Goal: Information Seeking & Learning: Learn about a topic

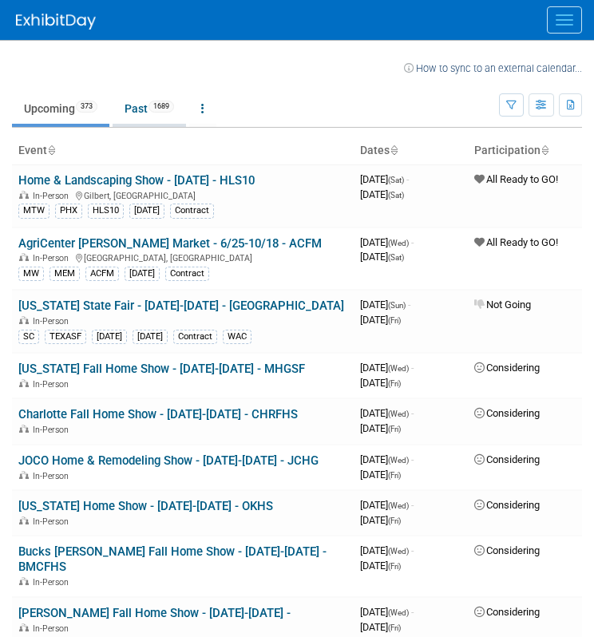
click at [162, 111] on span "1689" at bounding box center [162, 107] width 26 height 12
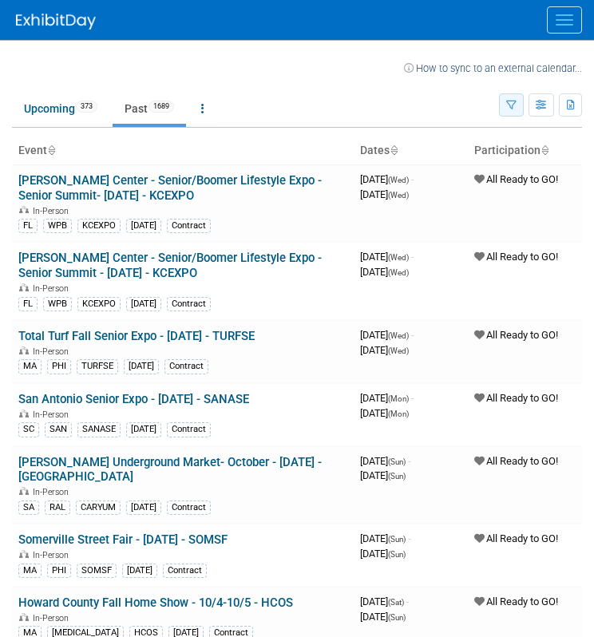
click at [508, 113] on button "button" at bounding box center [511, 104] width 25 height 23
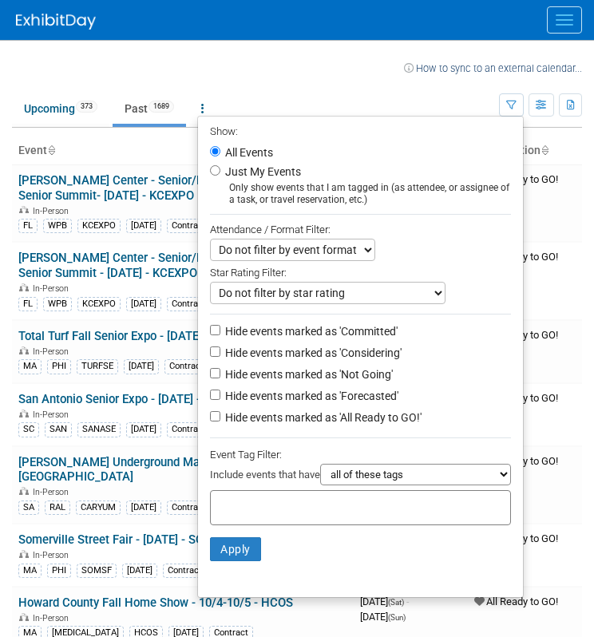
click at [387, 499] on div at bounding box center [360, 507] width 301 height 35
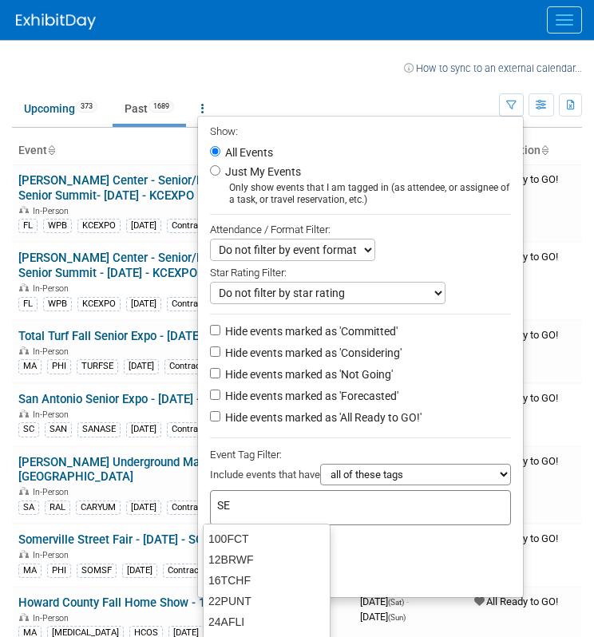
type input "SEA"
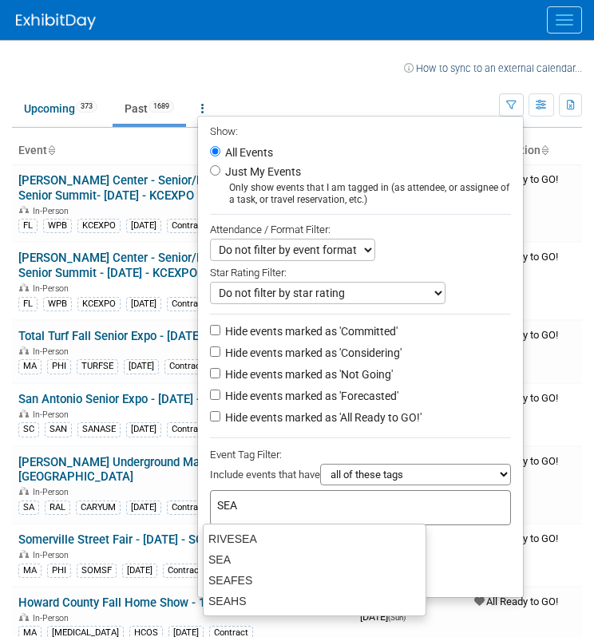
type input "SEA"
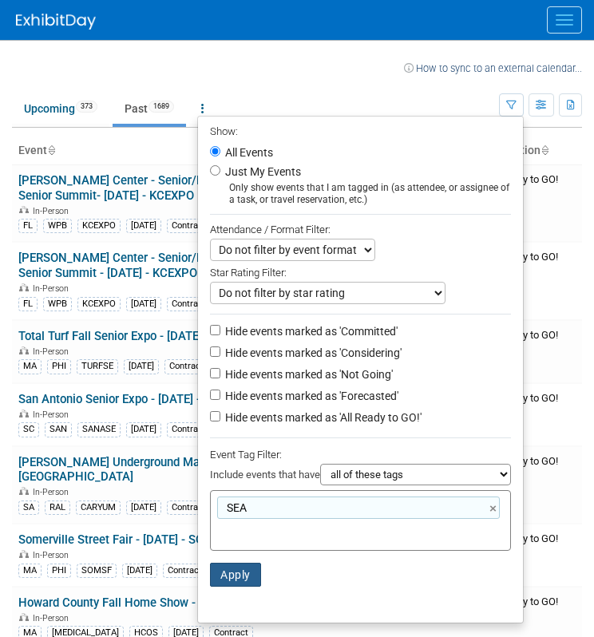
click at [240, 576] on button "Apply" at bounding box center [235, 575] width 51 height 24
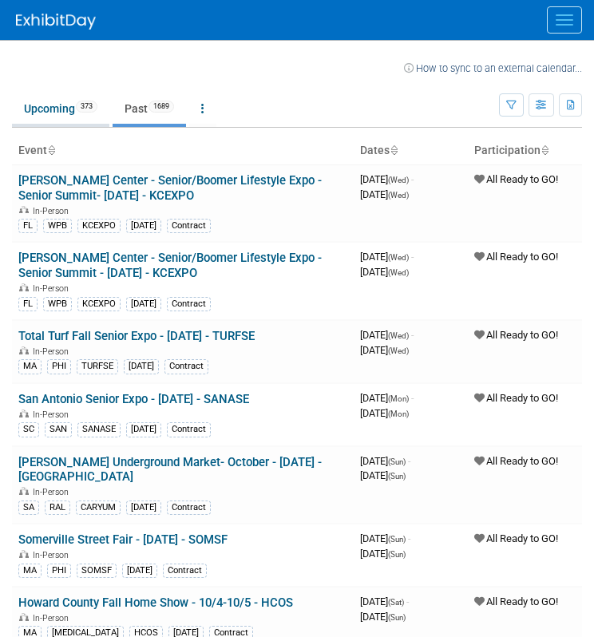
click at [48, 96] on link "Upcoming 373" at bounding box center [60, 108] width 97 height 30
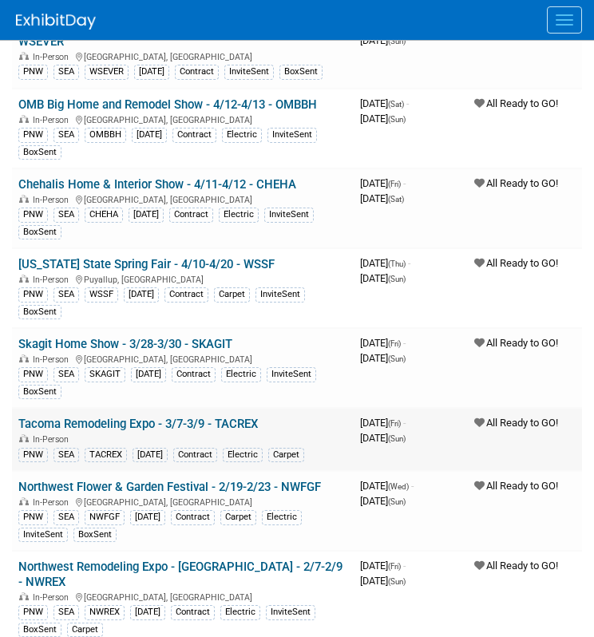
scroll to position [795, 0]
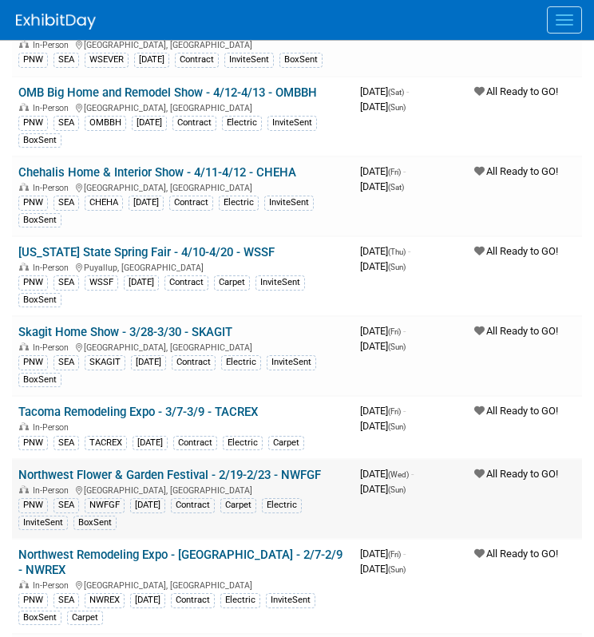
click at [225, 473] on link "Northwest Flower & Garden Festival - 2/19-2/23 - NWFGF" at bounding box center [169, 475] width 303 height 14
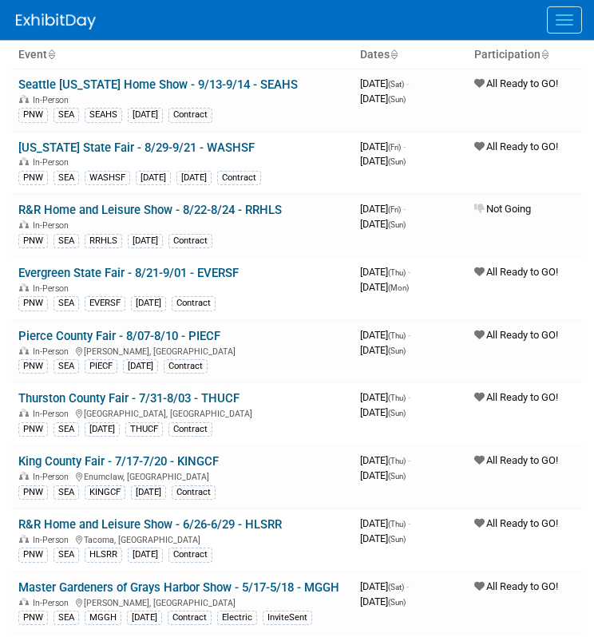
scroll to position [0, 0]
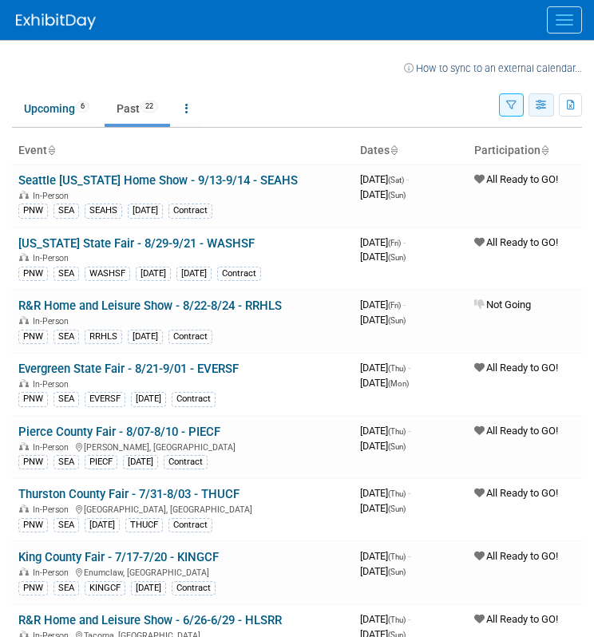
click at [549, 110] on button "button" at bounding box center [542, 104] width 26 height 23
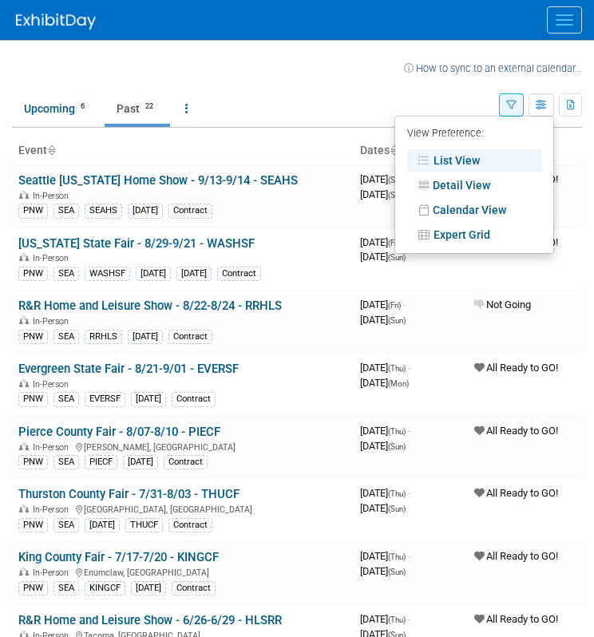
click at [506, 207] on link "Calendar View" at bounding box center [474, 210] width 134 height 22
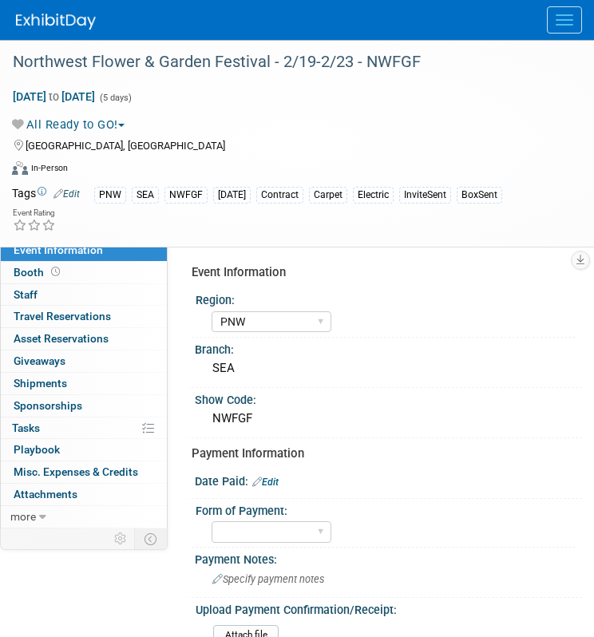
select select "PNW"
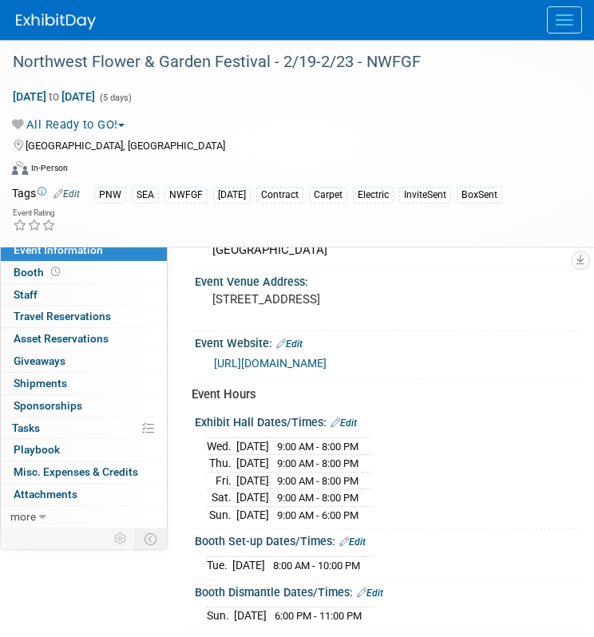
scroll to position [631, 0]
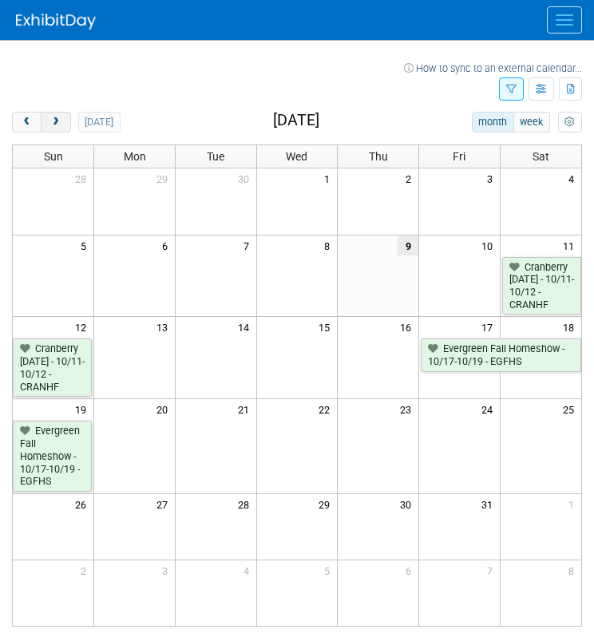
click at [60, 122] on span "next" at bounding box center [56, 122] width 12 height 10
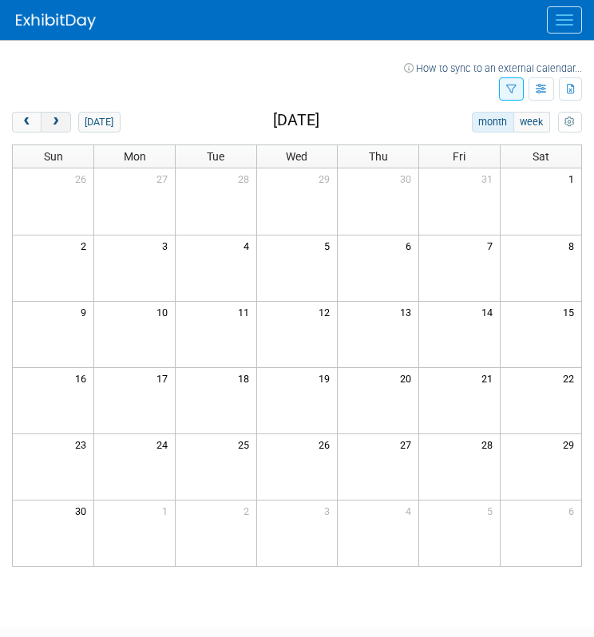
click at [60, 122] on span "next" at bounding box center [56, 122] width 12 height 10
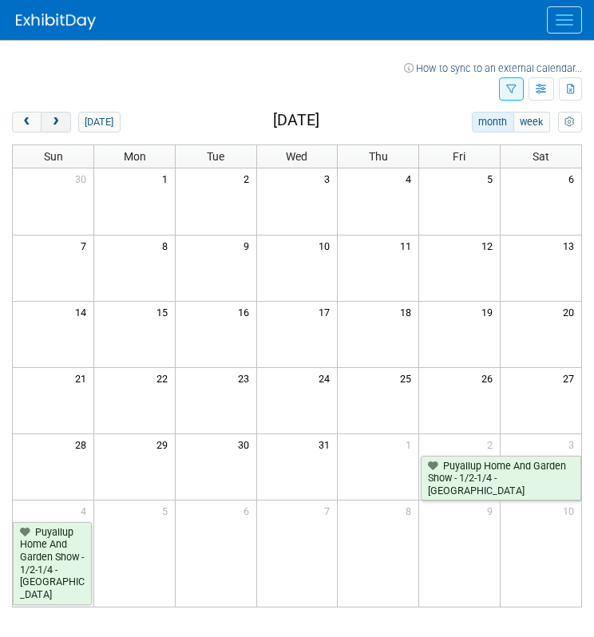
click at [60, 122] on span "next" at bounding box center [56, 122] width 12 height 10
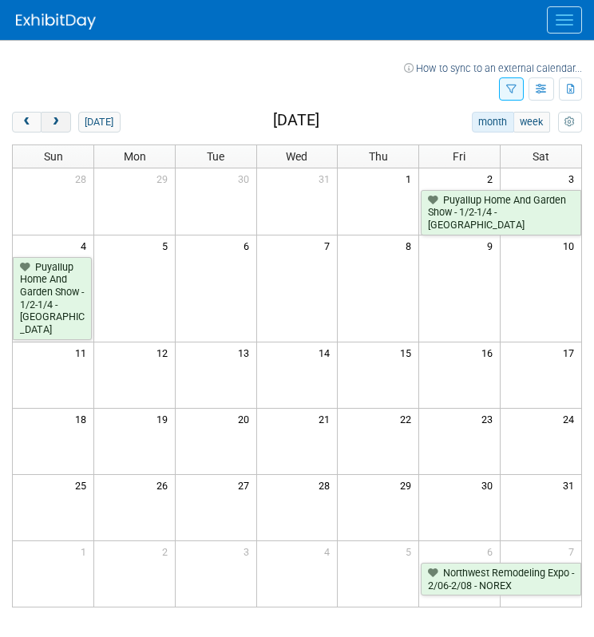
click at [60, 122] on span "next" at bounding box center [56, 122] width 12 height 10
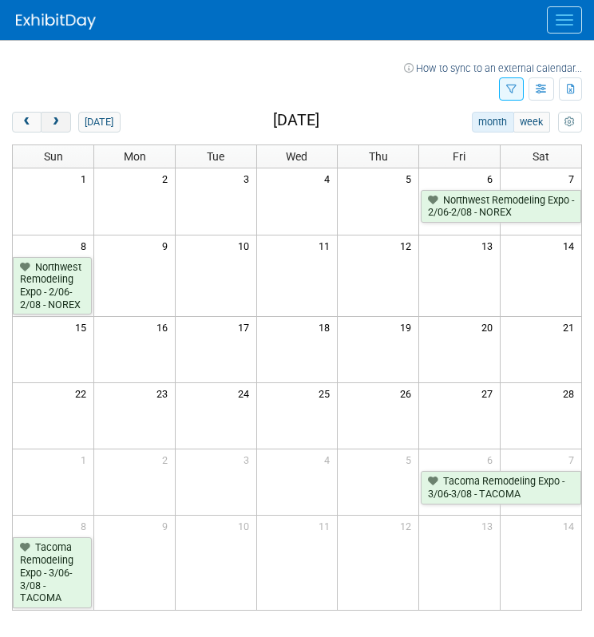
click at [60, 122] on span "next" at bounding box center [56, 122] width 12 height 10
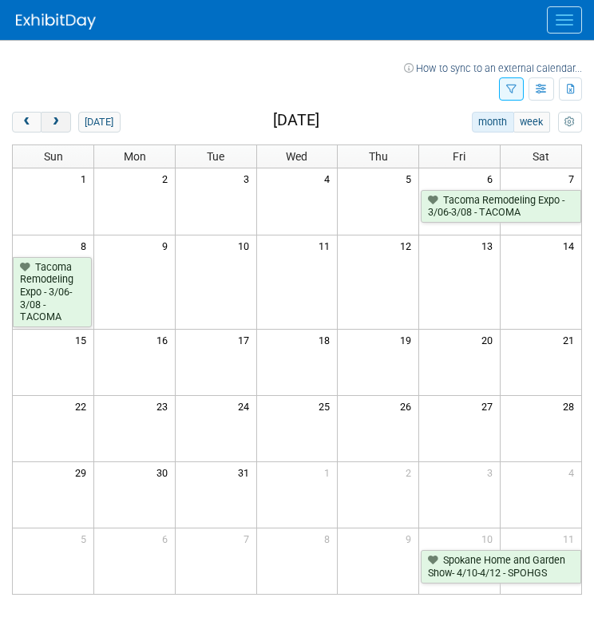
click at [60, 122] on span "next" at bounding box center [56, 122] width 12 height 10
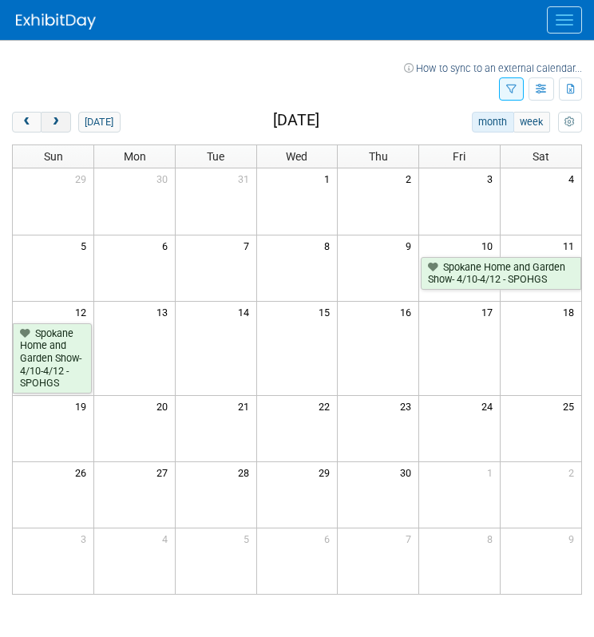
click at [60, 122] on span "next" at bounding box center [56, 122] width 12 height 10
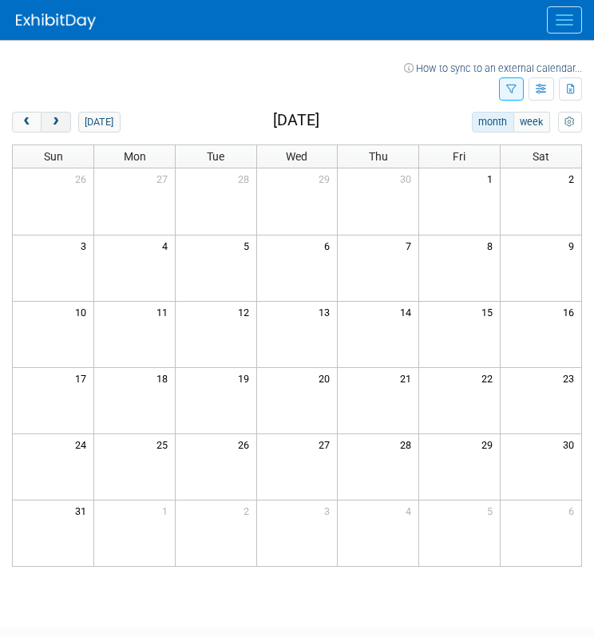
click at [60, 122] on span "next" at bounding box center [56, 122] width 12 height 10
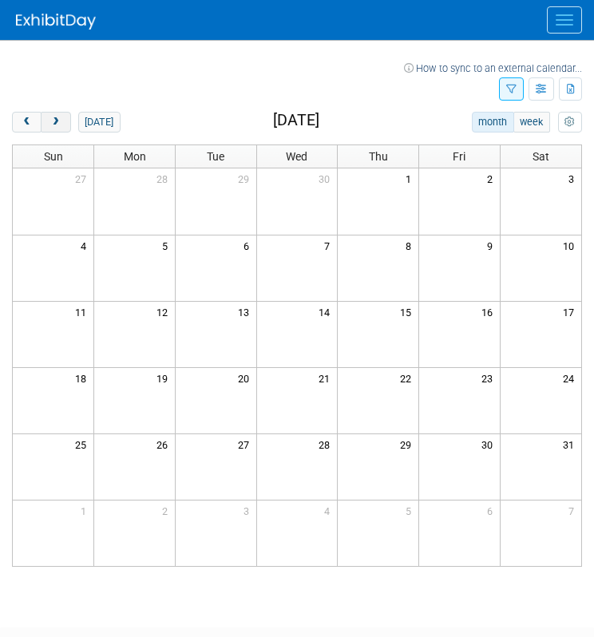
click at [60, 122] on span "next" at bounding box center [56, 122] width 12 height 10
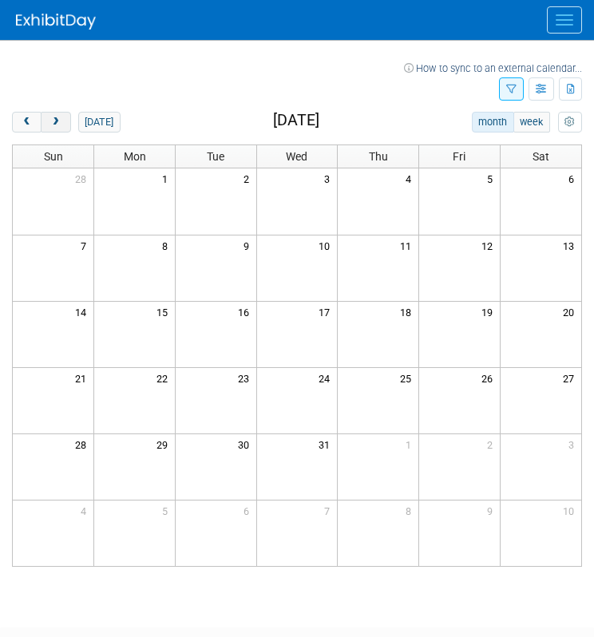
click at [60, 122] on span "next" at bounding box center [56, 122] width 12 height 10
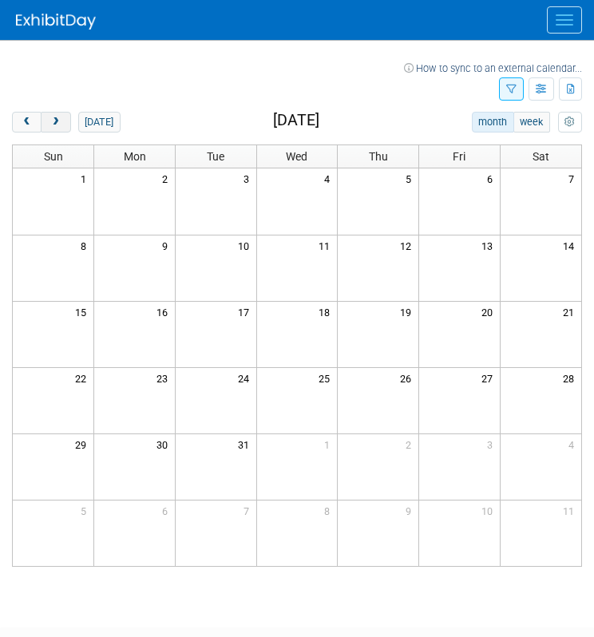
click at [60, 122] on span "next" at bounding box center [56, 122] width 12 height 10
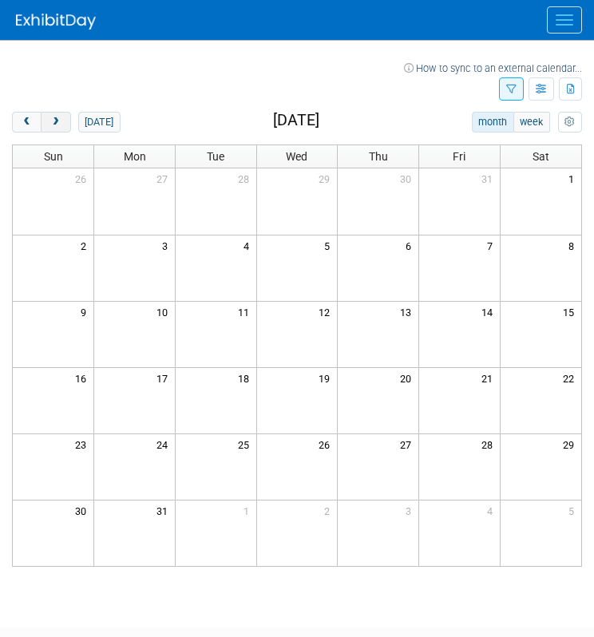
click at [60, 122] on span "next" at bounding box center [56, 122] width 12 height 10
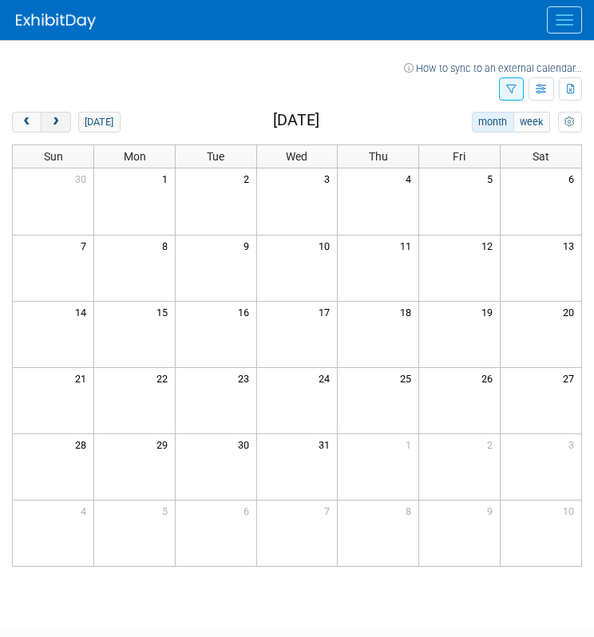
click at [60, 122] on span "next" at bounding box center [56, 122] width 12 height 10
drag, startPoint x: 526, startPoint y: 91, endPoint x: 517, endPoint y: 89, distance: 9.9
click at [517, 89] on div "Show: All Events Just My Events Only show events that I am tagged in (as attend…" at bounding box center [540, 90] width 83 height 28
click at [517, 89] on button "button" at bounding box center [511, 88] width 25 height 23
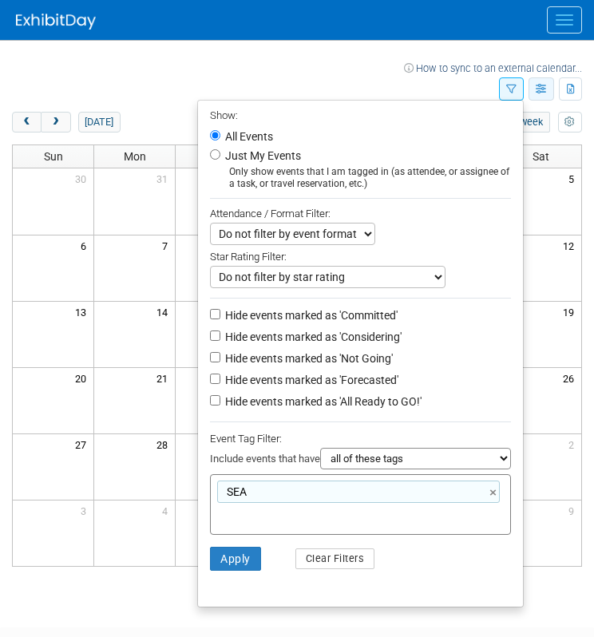
click at [542, 90] on icon "button" at bounding box center [542, 90] width 12 height 10
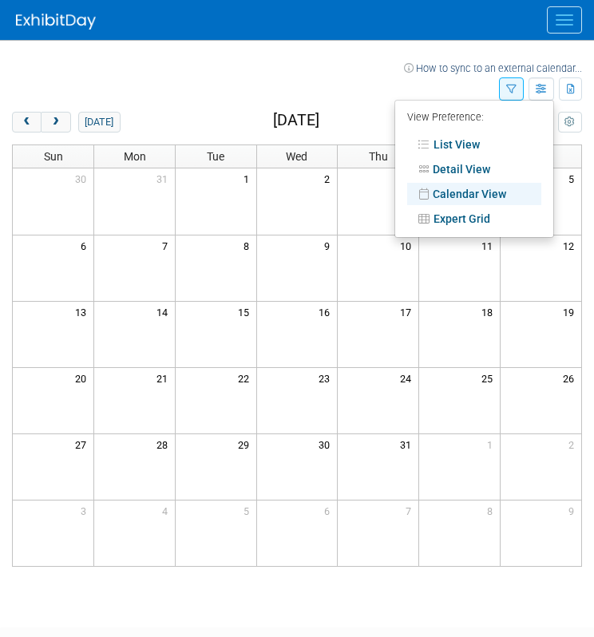
click at [463, 145] on link "List View" at bounding box center [474, 144] width 134 height 22
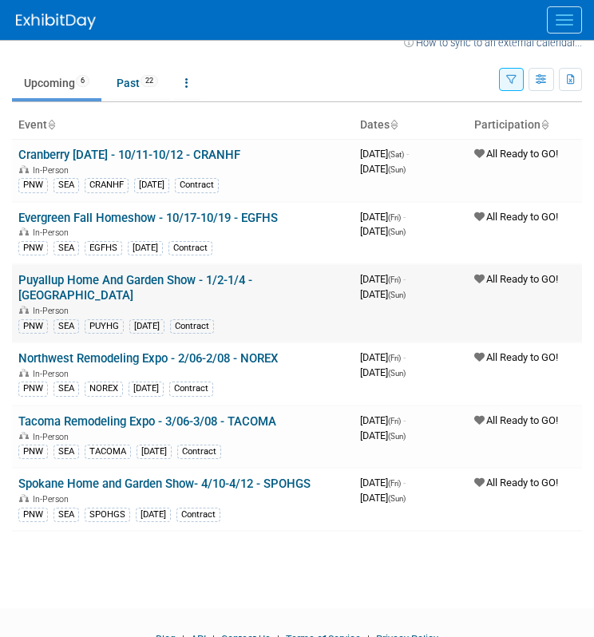
scroll to position [27, 0]
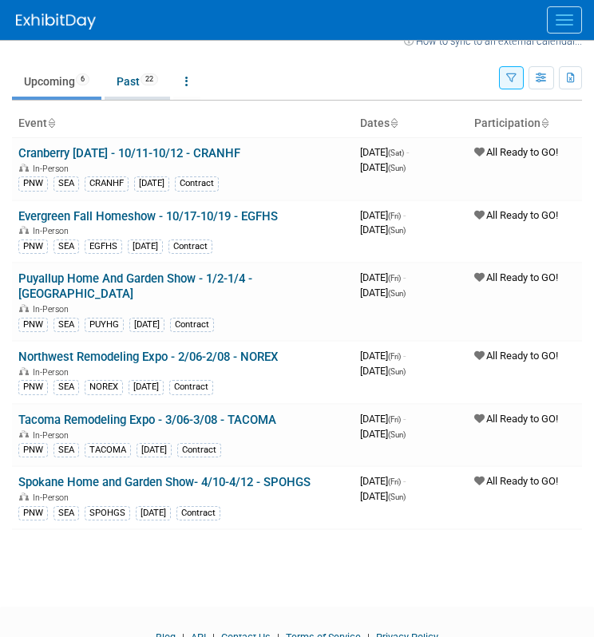
click at [148, 74] on span "22" at bounding box center [150, 79] width 18 height 12
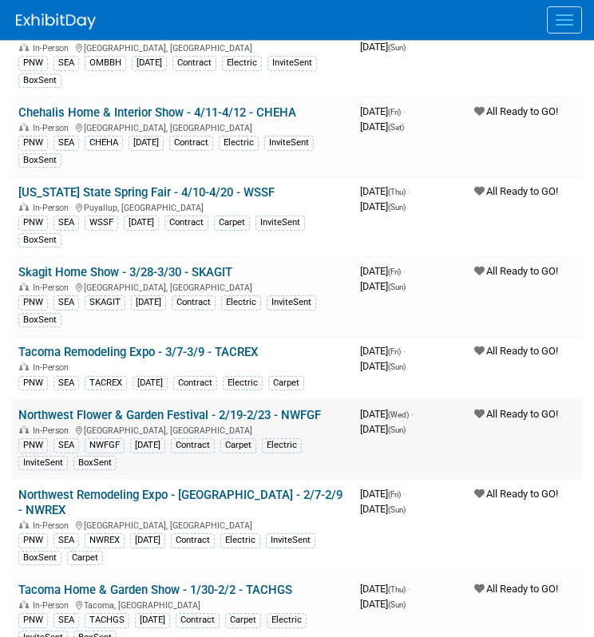
scroll to position [854, 0]
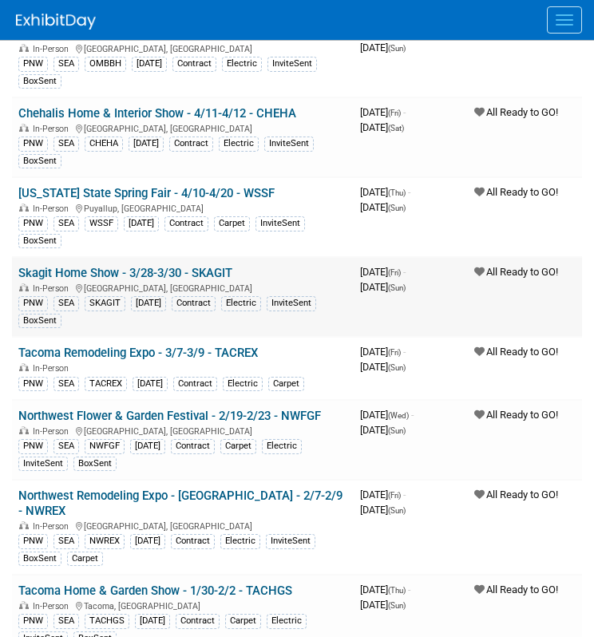
click at [189, 274] on link "Skagit Home Show - 3/28-3/30 - SKAGIT" at bounding box center [125, 273] width 214 height 14
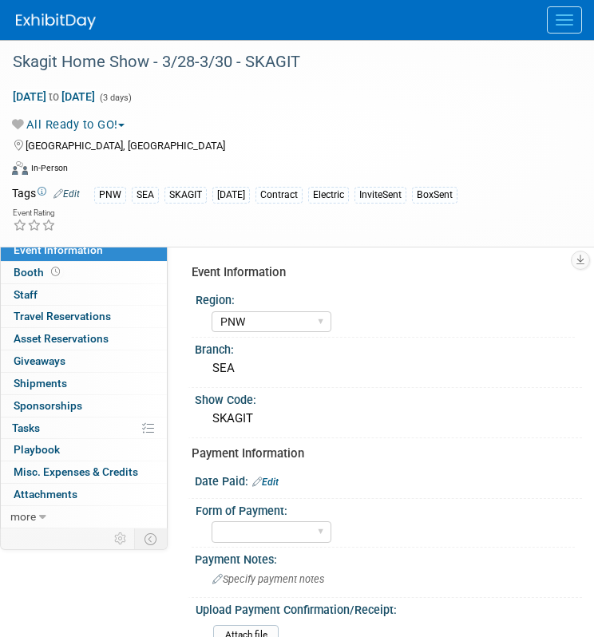
select select "PNW"
click at [54, 279] on span "Booth" at bounding box center [39, 272] width 50 height 13
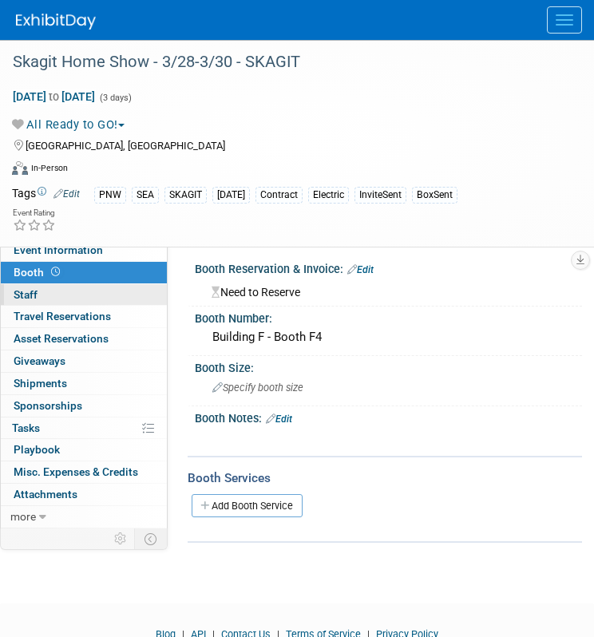
click at [52, 295] on link "0 Staff 0" at bounding box center [84, 295] width 166 height 22
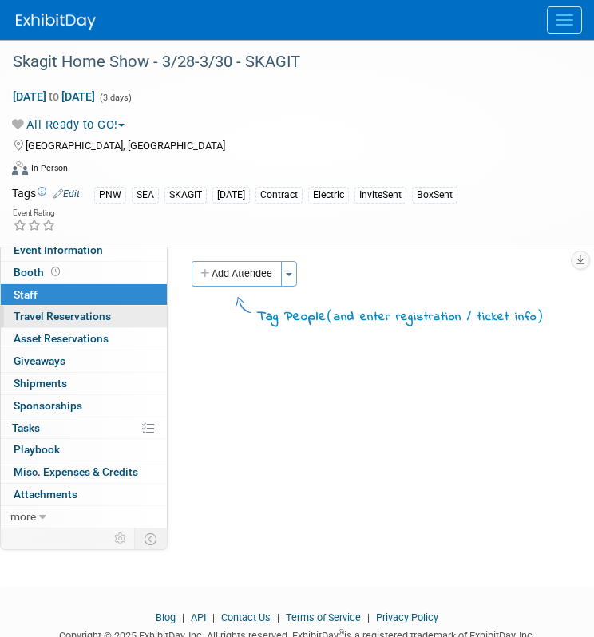
click at [54, 310] on span "Travel Reservations 0" at bounding box center [62, 316] width 97 height 13
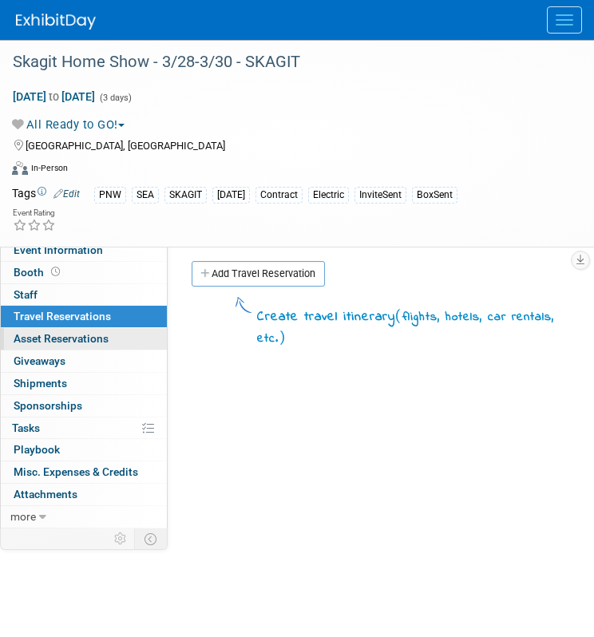
click at [62, 335] on span "Asset Reservations 0" at bounding box center [61, 338] width 95 height 13
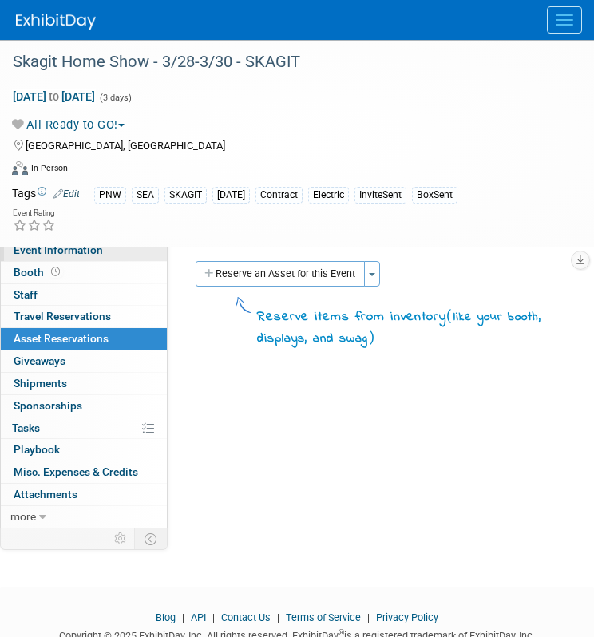
click at [54, 258] on link "Event Information" at bounding box center [84, 251] width 166 height 22
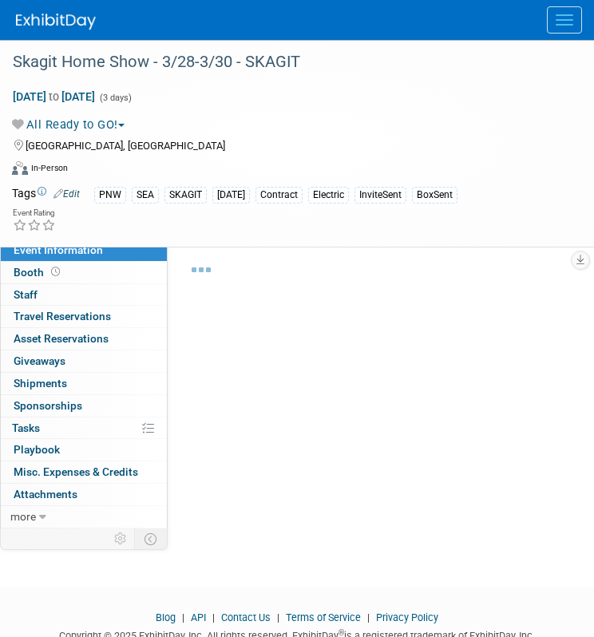
select select "PNW"
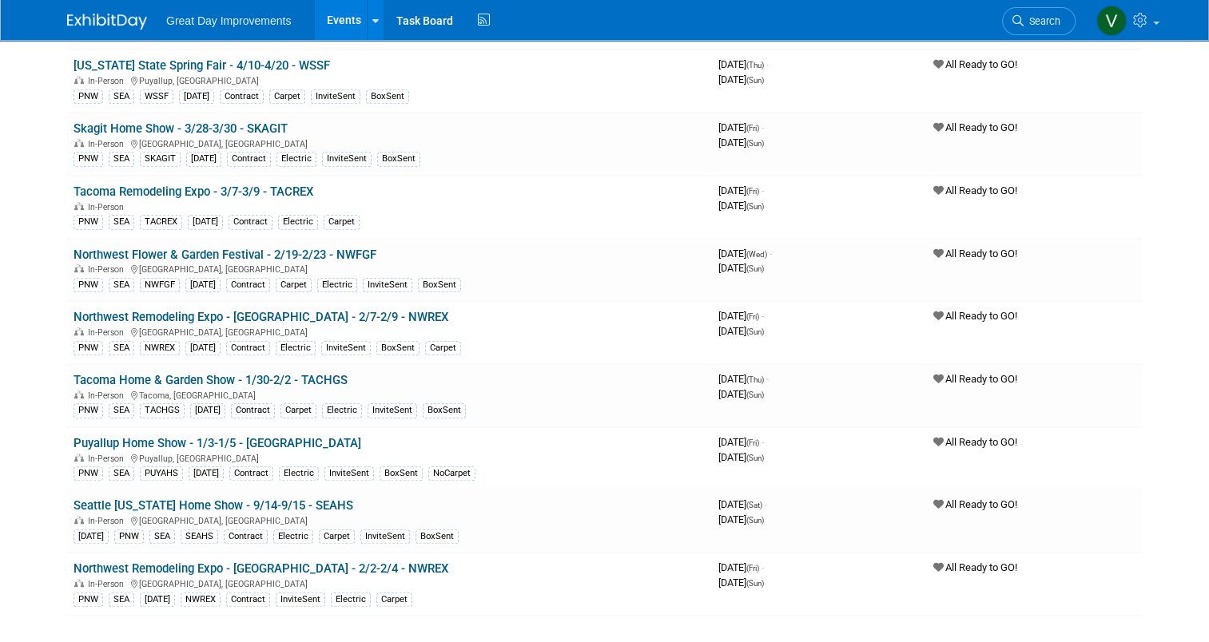
scroll to position [931, 0]
click at [249, 122] on link "Skagit Home Show - 3/28-3/30 - SKAGIT" at bounding box center [180, 129] width 214 height 14
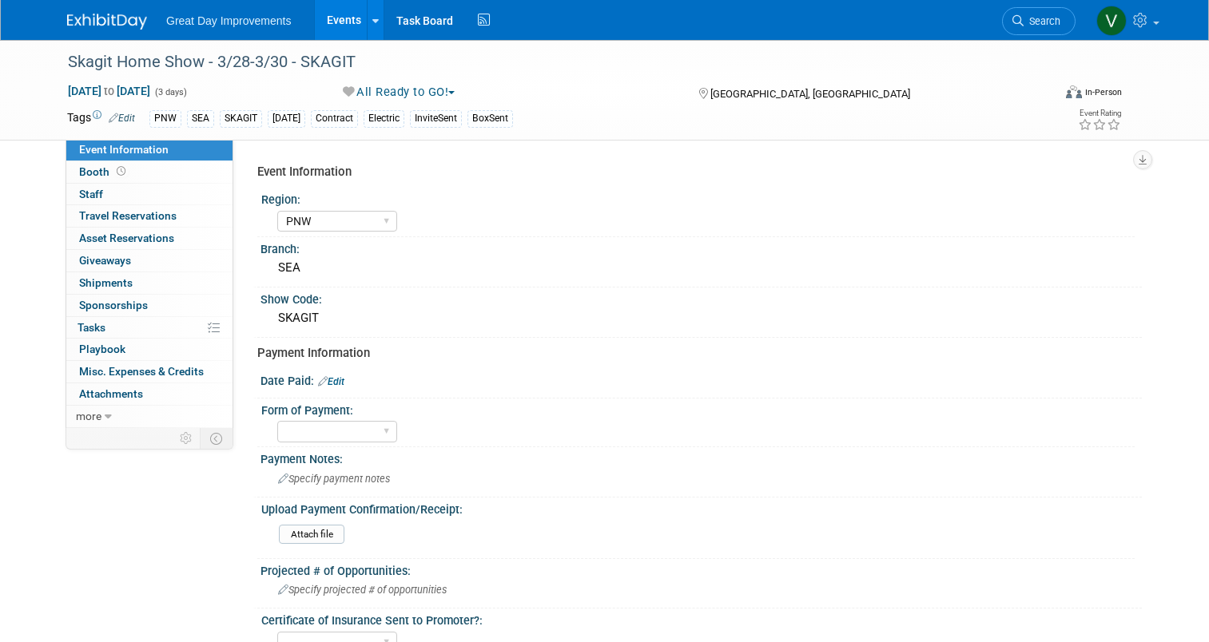
select select "PNW"
